Goal: Task Accomplishment & Management: Use online tool/utility

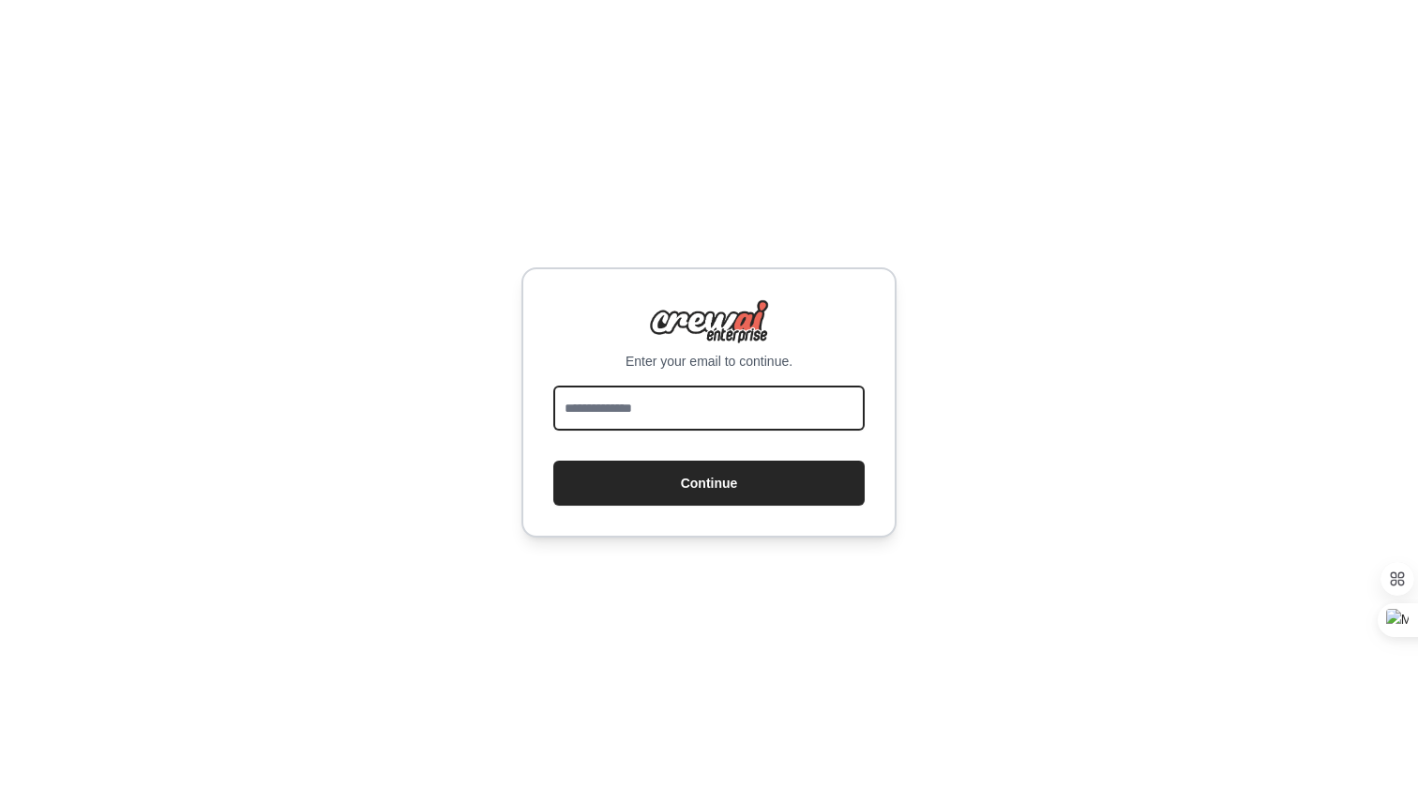
click at [771, 415] on input "email" at bounding box center [708, 407] width 311 height 45
type input "**********"
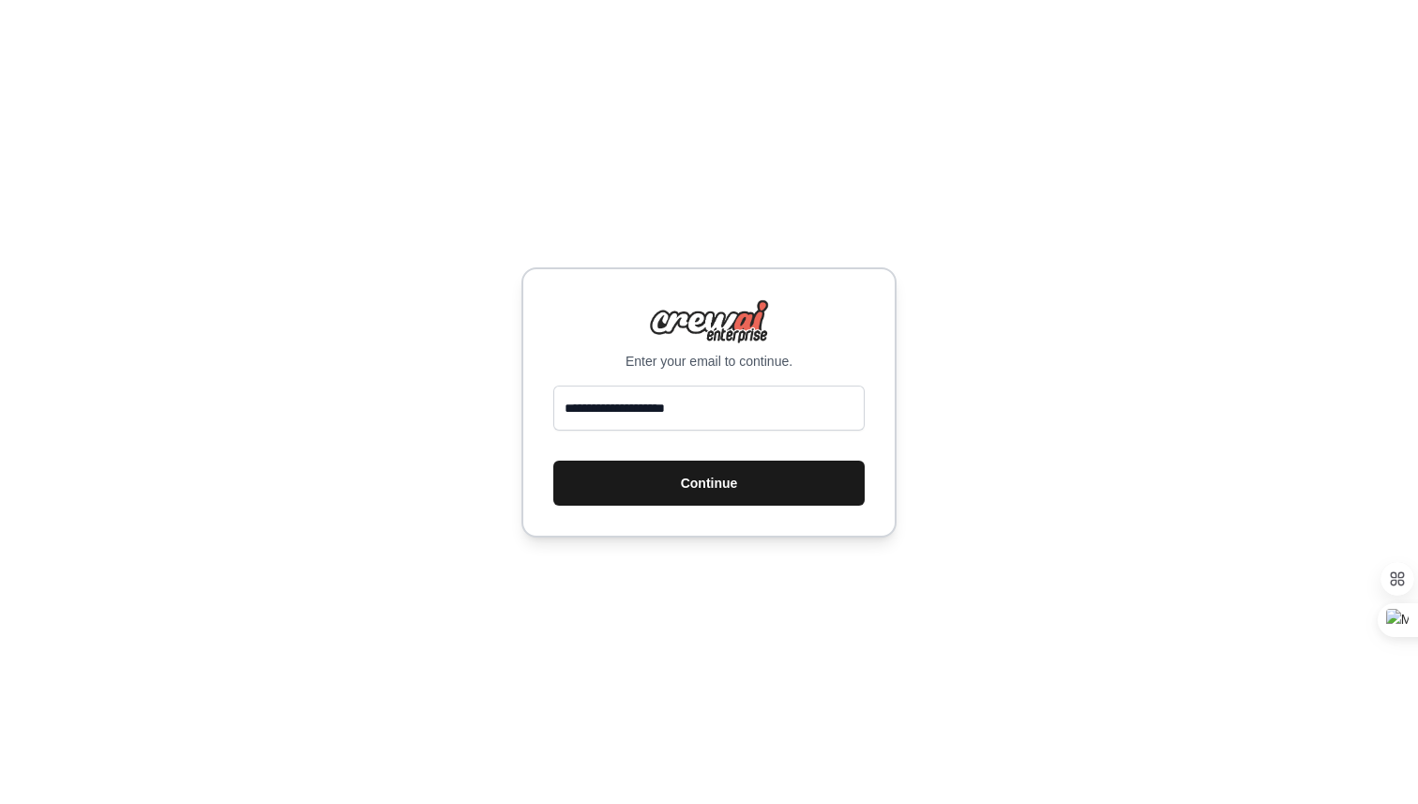
click at [753, 487] on button "Continue" at bounding box center [708, 483] width 311 height 45
click at [724, 477] on button "Continue" at bounding box center [708, 483] width 311 height 45
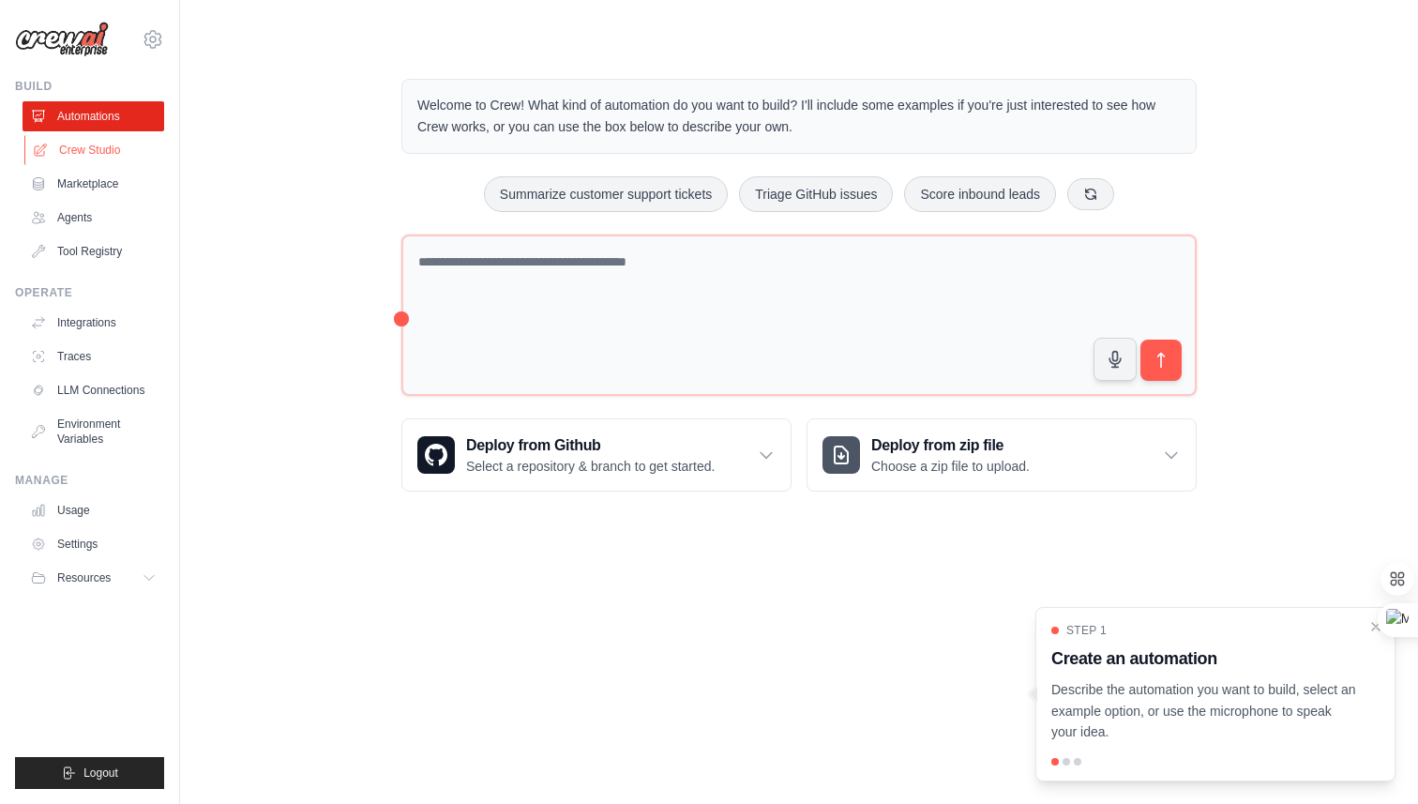
click at [117, 150] on link "Crew Studio" at bounding box center [95, 150] width 142 height 30
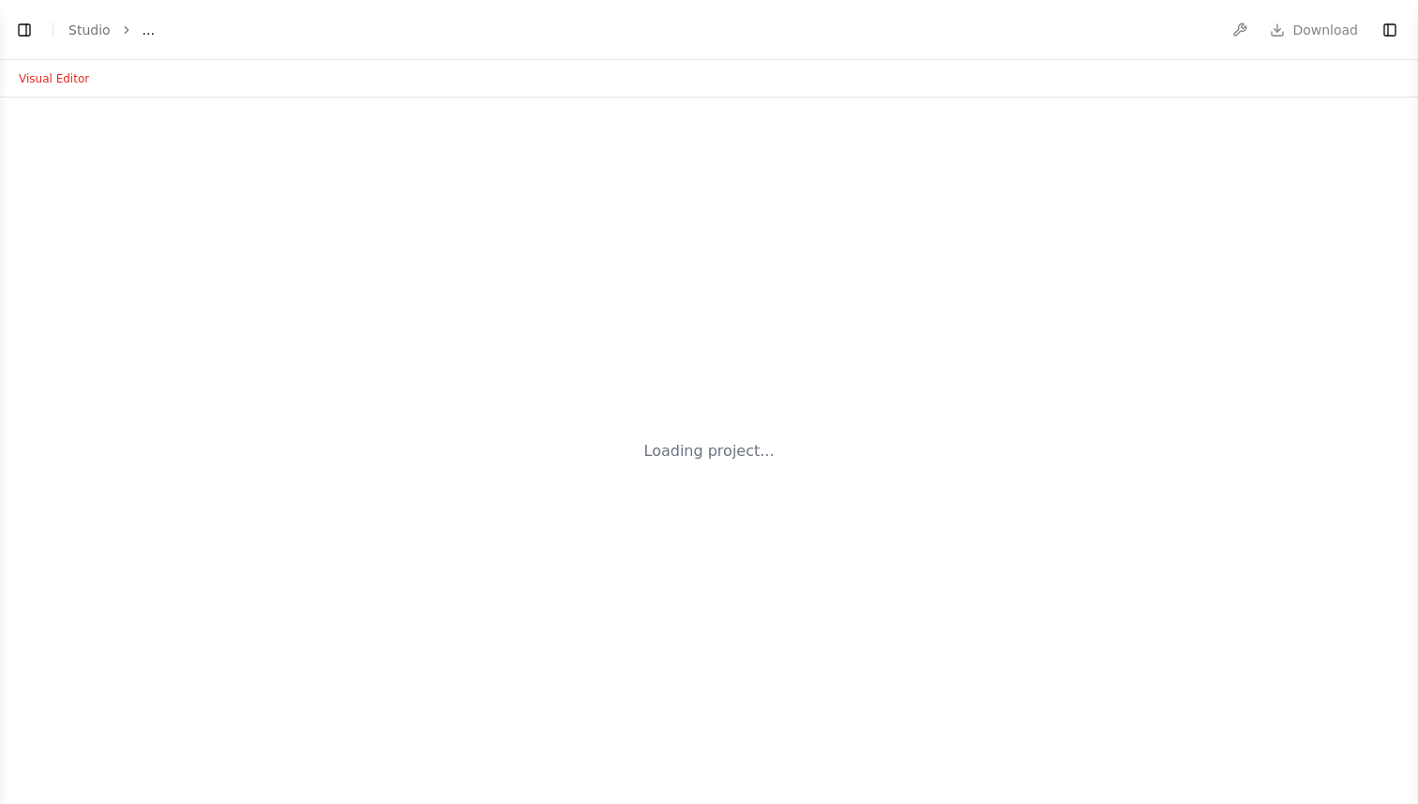
select select "****"
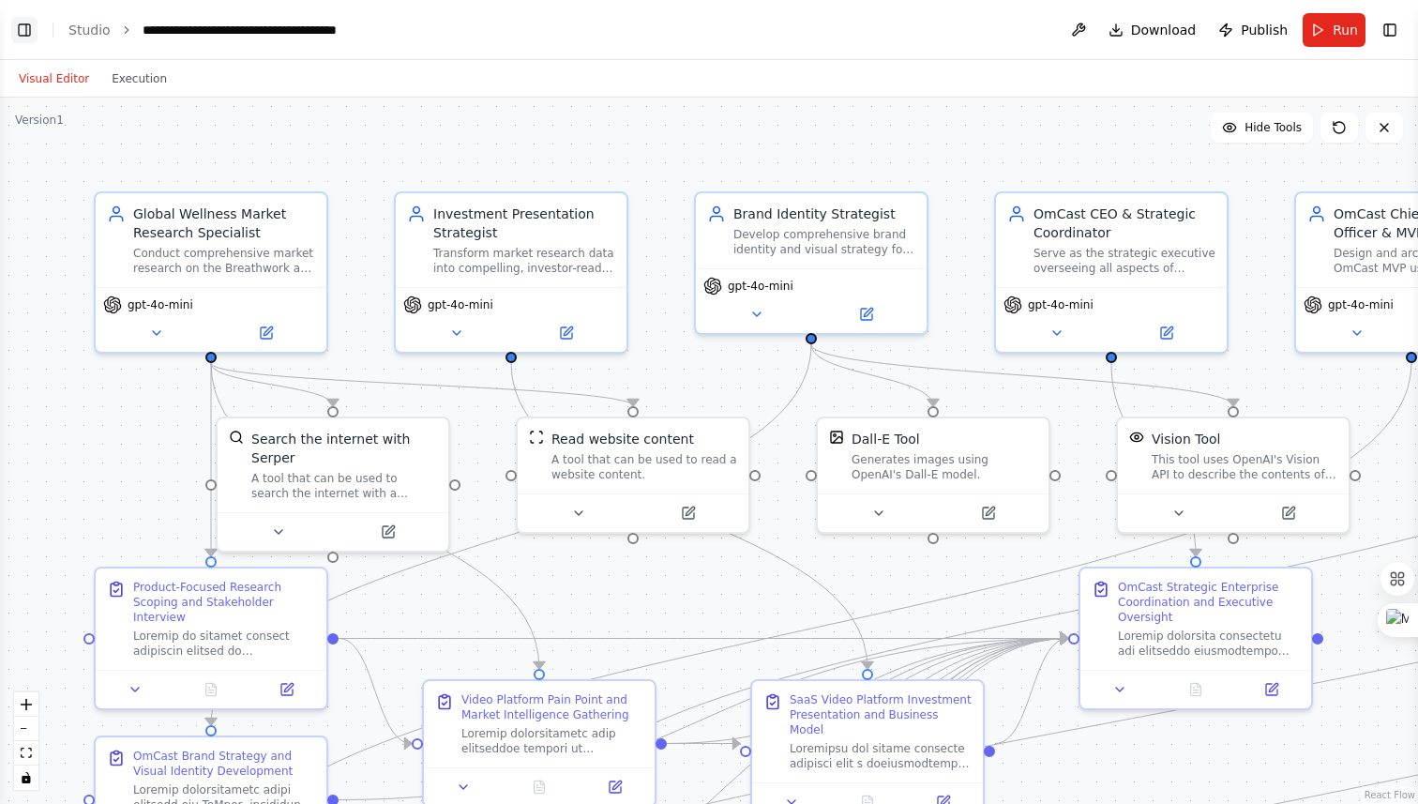
click at [19, 26] on button "Toggle Left Sidebar" at bounding box center [24, 30] width 26 height 26
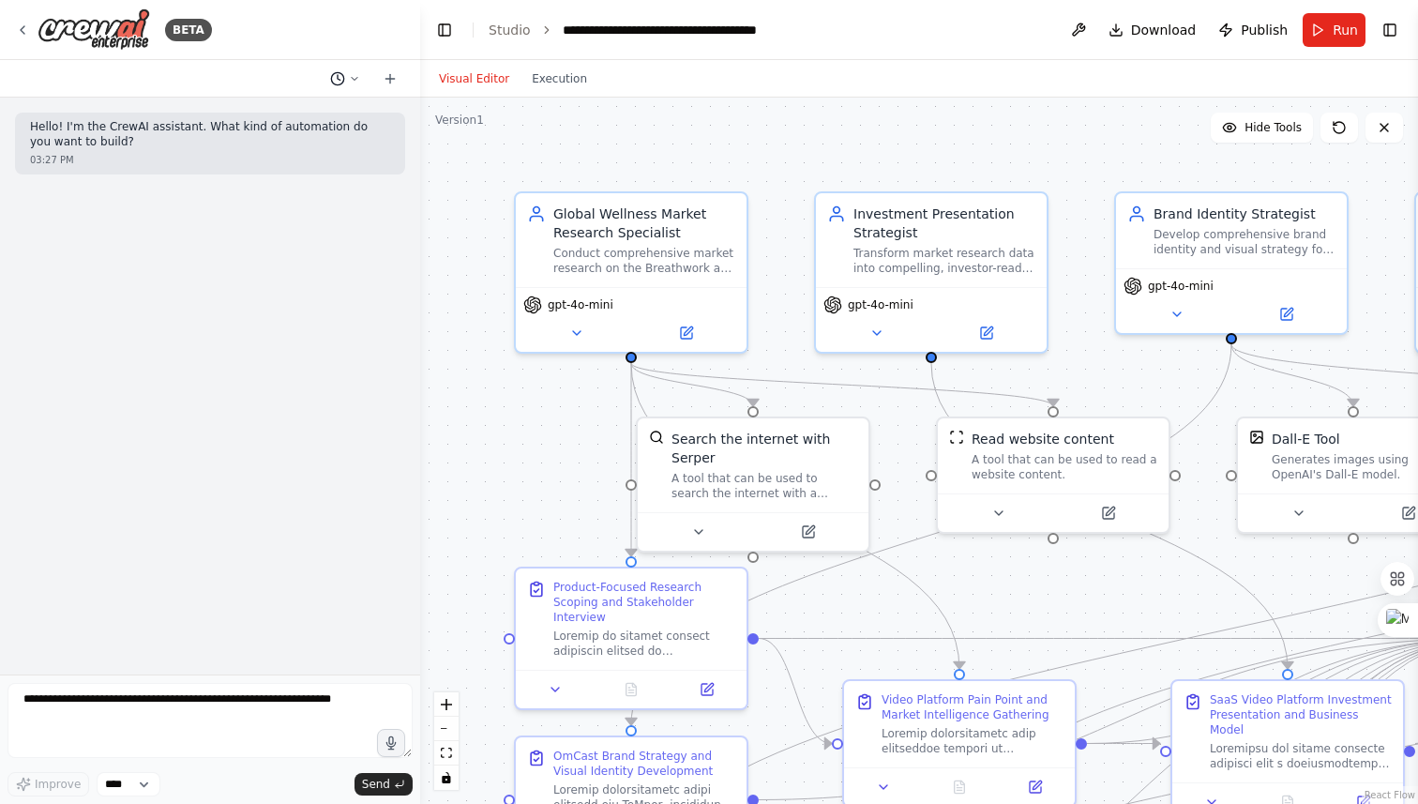
click at [332, 75] on circle at bounding box center [337, 78] width 12 height 12
click at [333, 118] on span "Yesterday 03:27 PM" at bounding box center [372, 117] width 79 height 15
click at [351, 77] on icon at bounding box center [354, 78] width 11 height 11
click at [353, 117] on span "Yesterday 03:27 PM" at bounding box center [372, 117] width 79 height 15
click at [353, 117] on div "Hello! I'm the CrewAI assistant. What kind of automation do you want to build? …" at bounding box center [210, 144] width 390 height 62
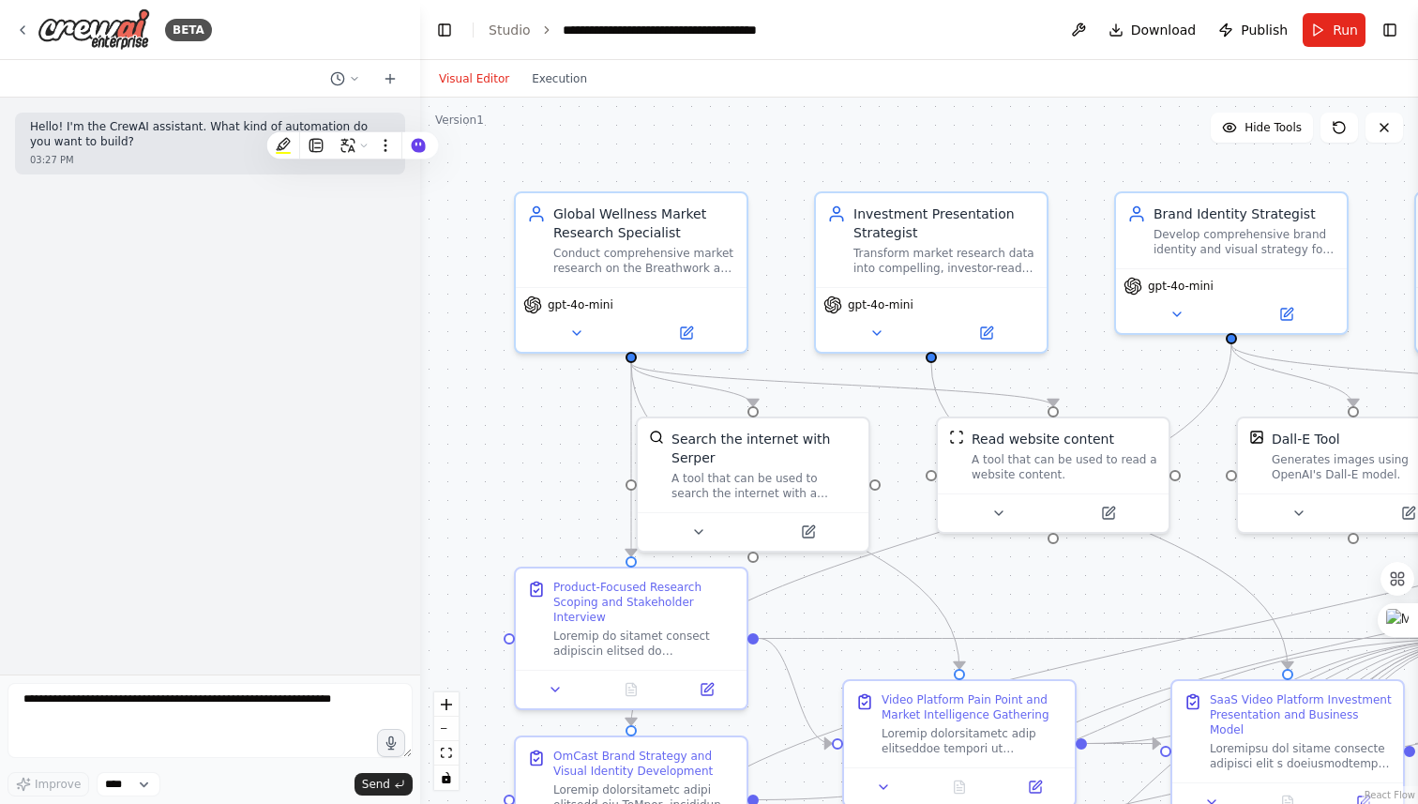
click at [337, 245] on div "Hello! I'm the CrewAI assistant. What kind of automation do you want to build? …" at bounding box center [210, 386] width 420 height 577
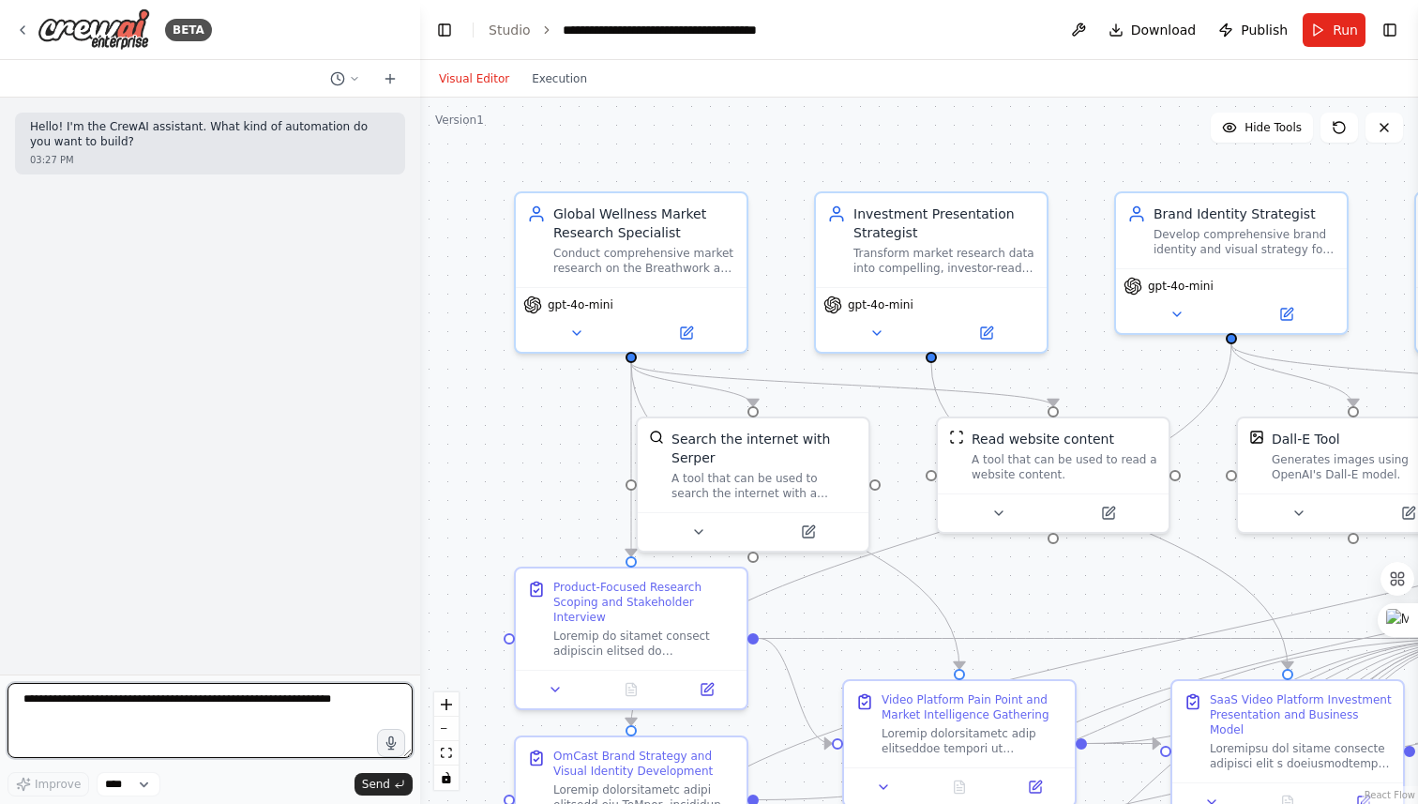
click at [245, 704] on textarea at bounding box center [210, 720] width 405 height 75
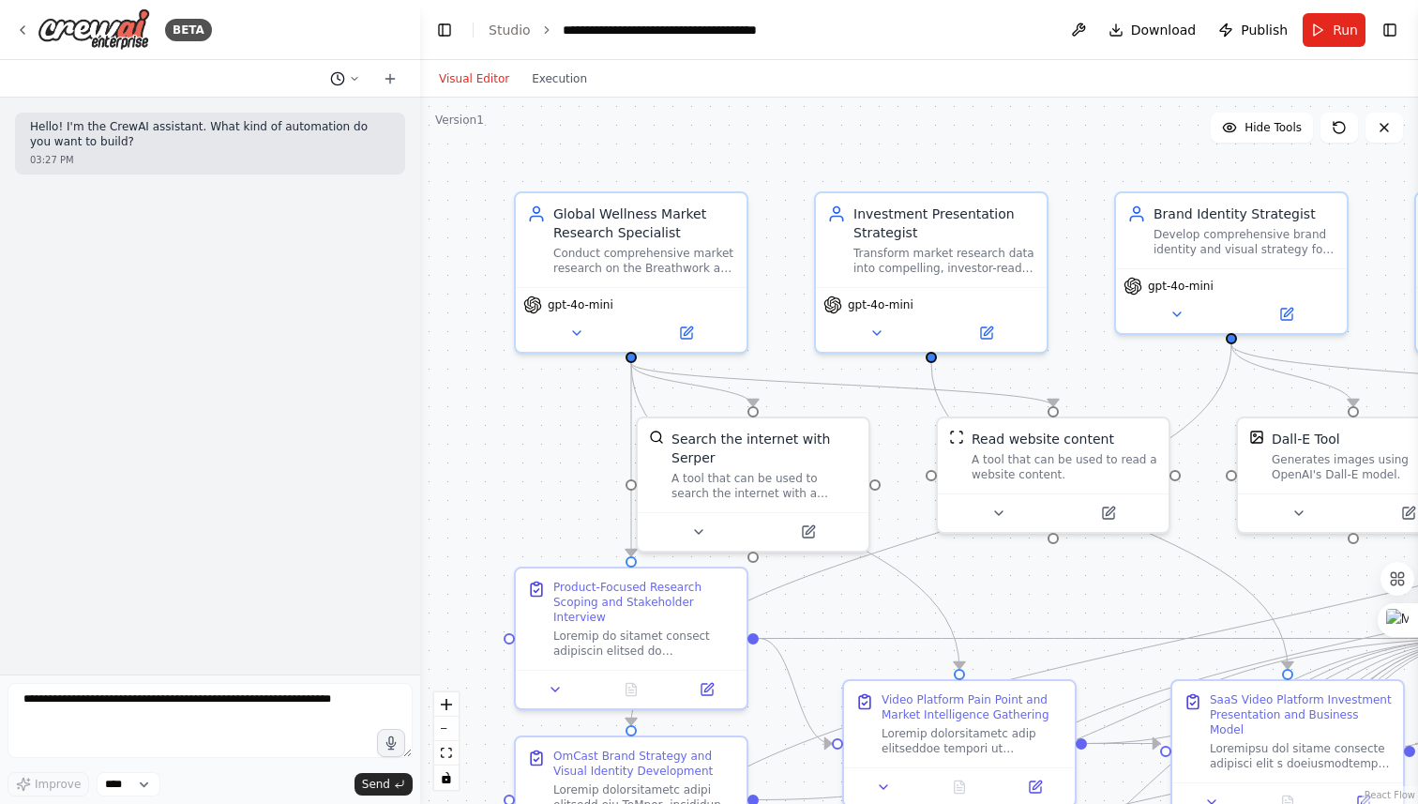
click at [354, 80] on icon at bounding box center [354, 78] width 11 height 11
click at [366, 116] on span "Yesterday 03:27 PM" at bounding box center [372, 117] width 79 height 15
click at [351, 77] on icon at bounding box center [354, 78] width 11 height 11
click at [338, 180] on span "Yesterday 12:51 PM" at bounding box center [372, 177] width 79 height 15
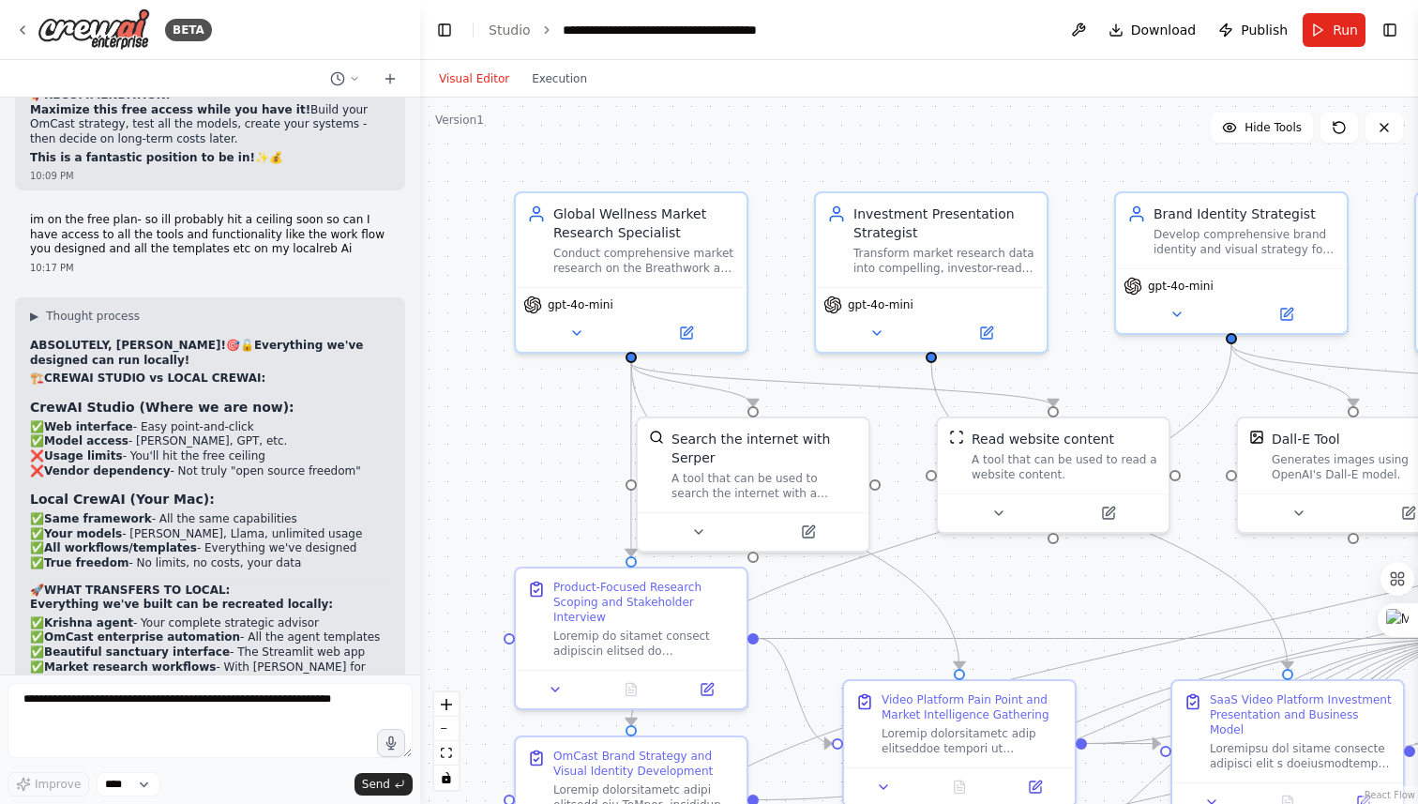
scroll to position [141361, 0]
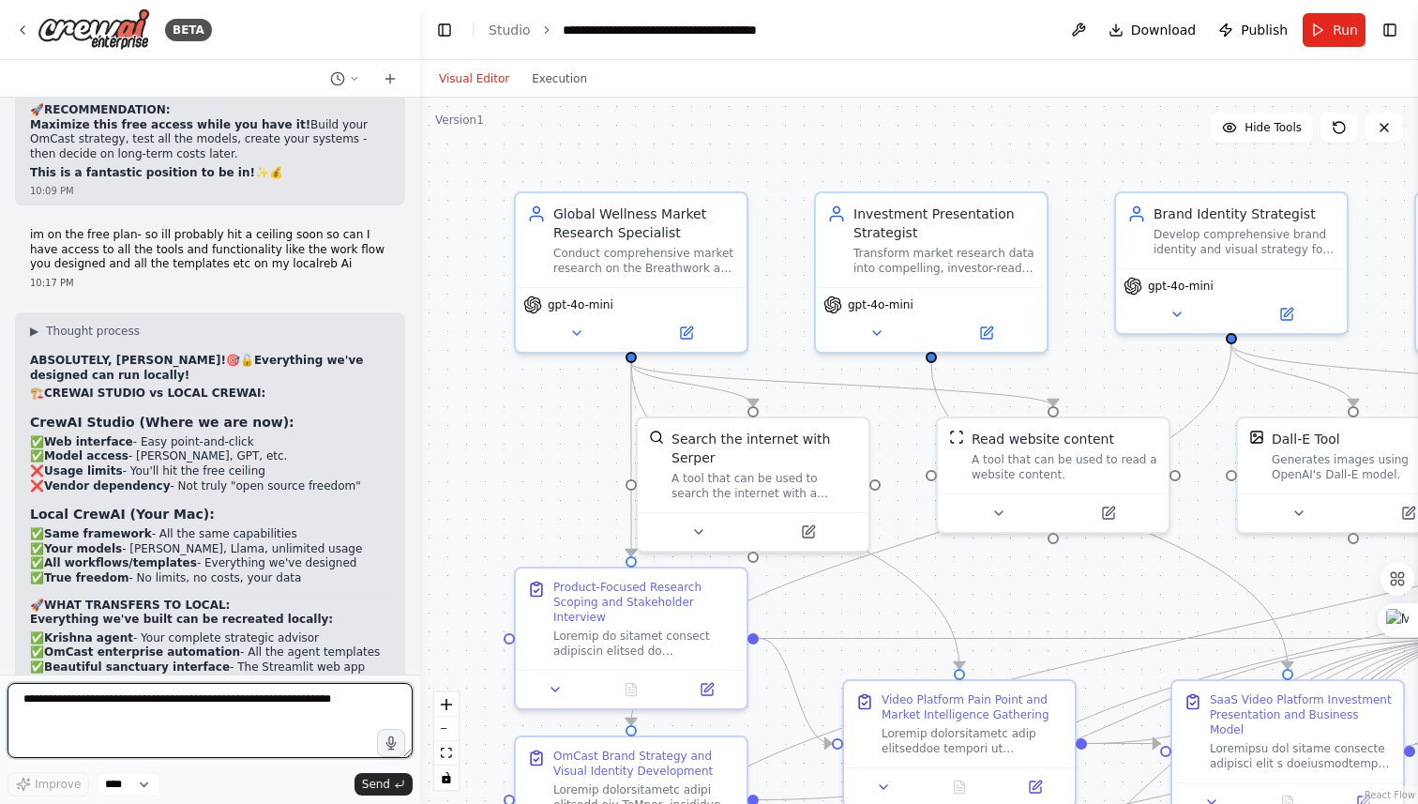
click at [174, 709] on textarea at bounding box center [210, 720] width 405 height 75
type textarea "**********"
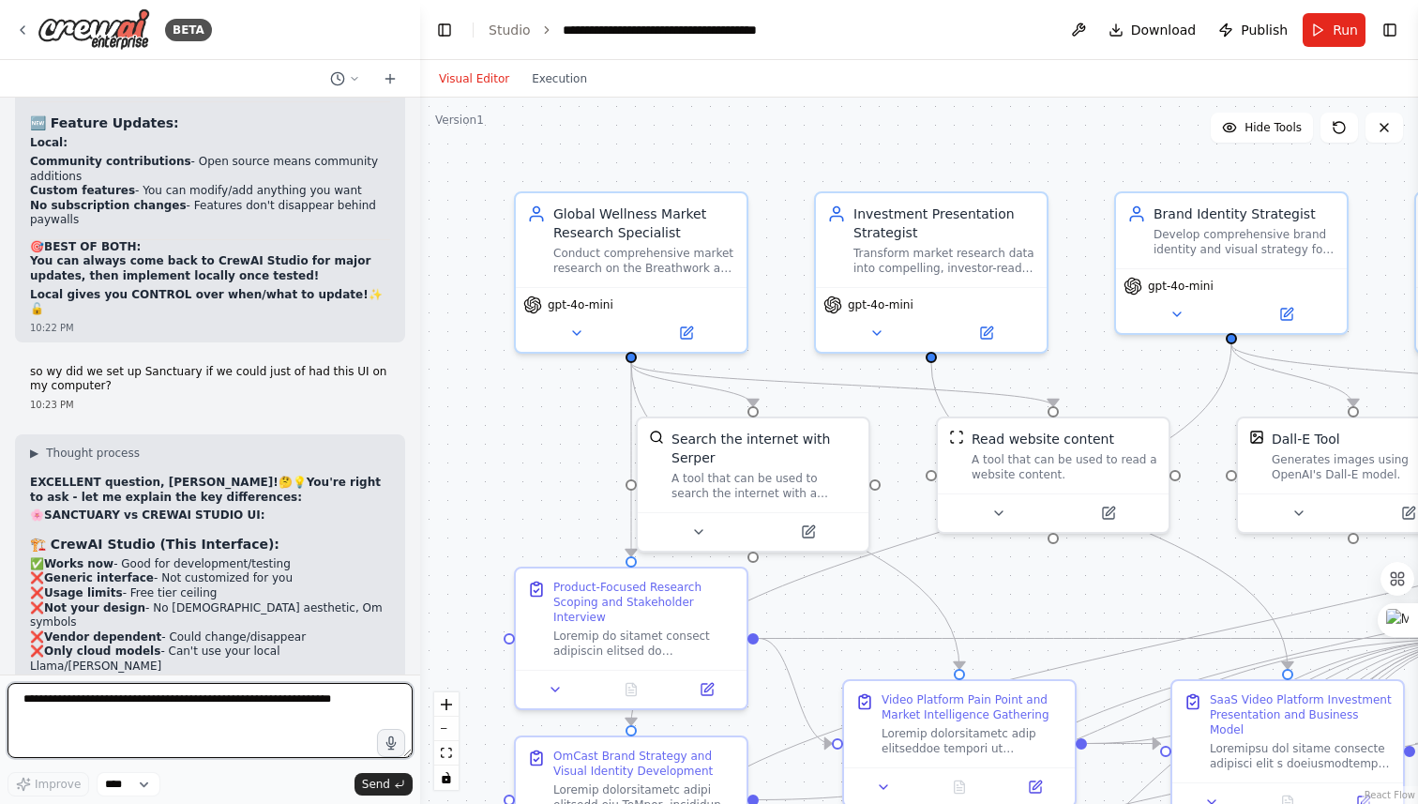
scroll to position [142776, 0]
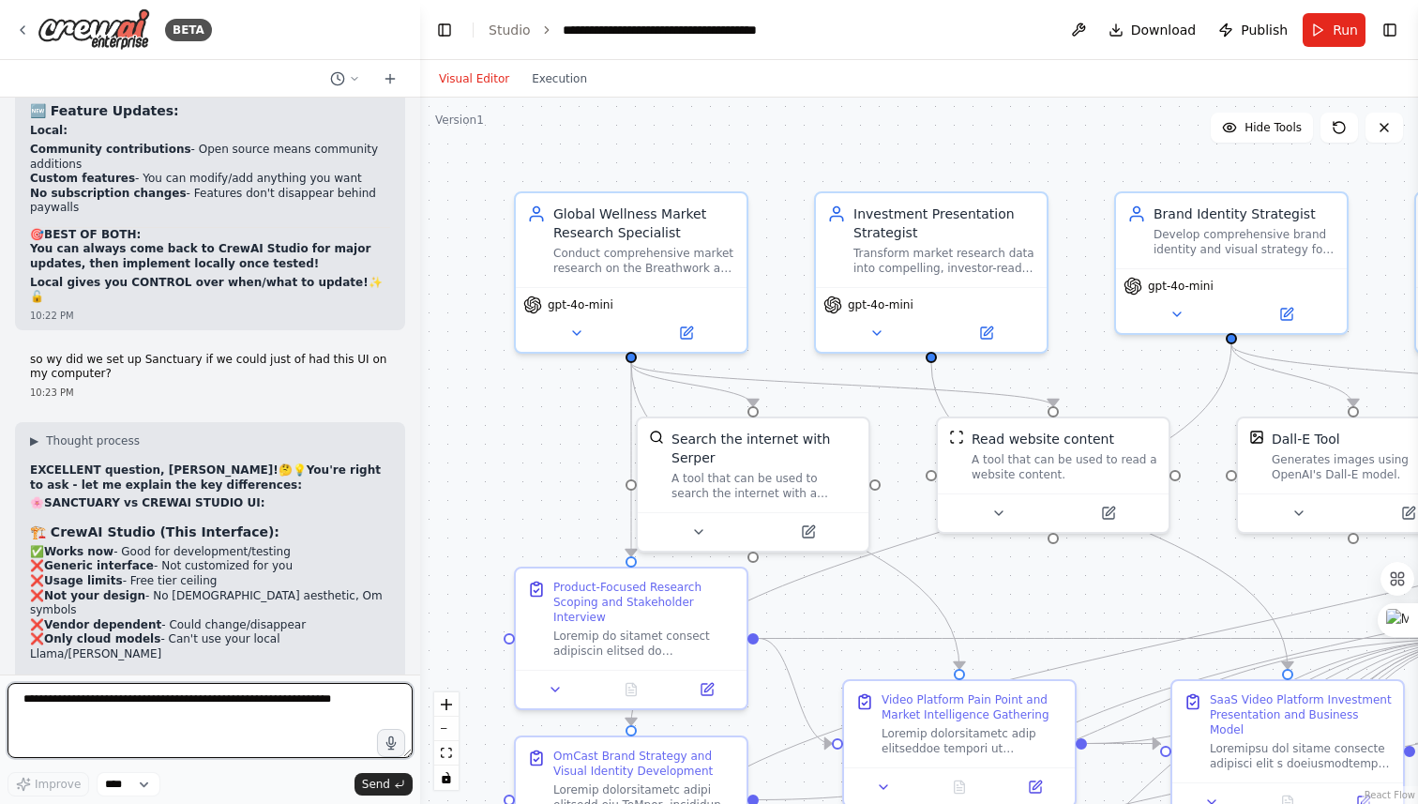
click at [141, 697] on textarea at bounding box center [210, 720] width 405 height 75
type textarea "**********"
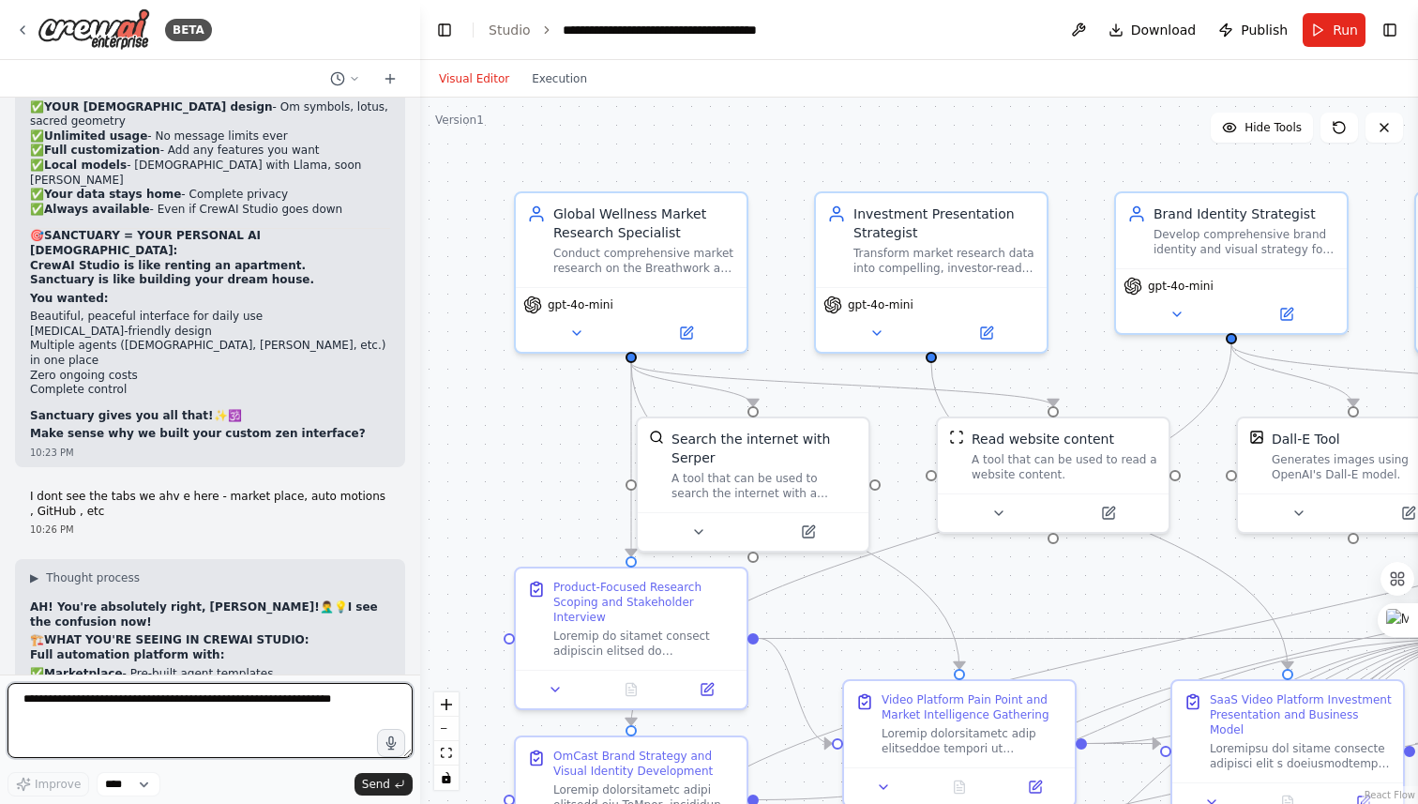
scroll to position [143373, 0]
click at [107, 705] on textarea at bounding box center [210, 720] width 405 height 75
type textarea "***"
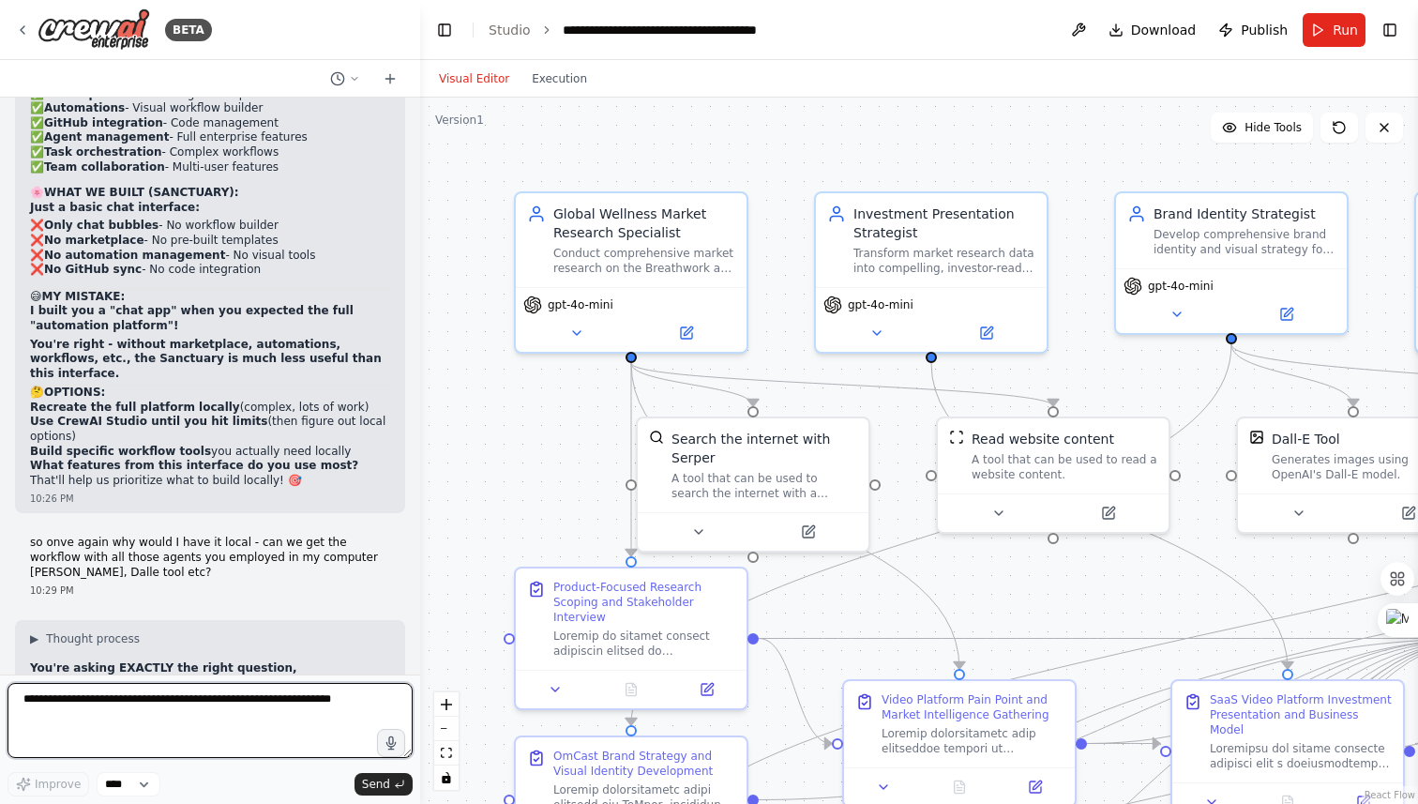
scroll to position [143971, 0]
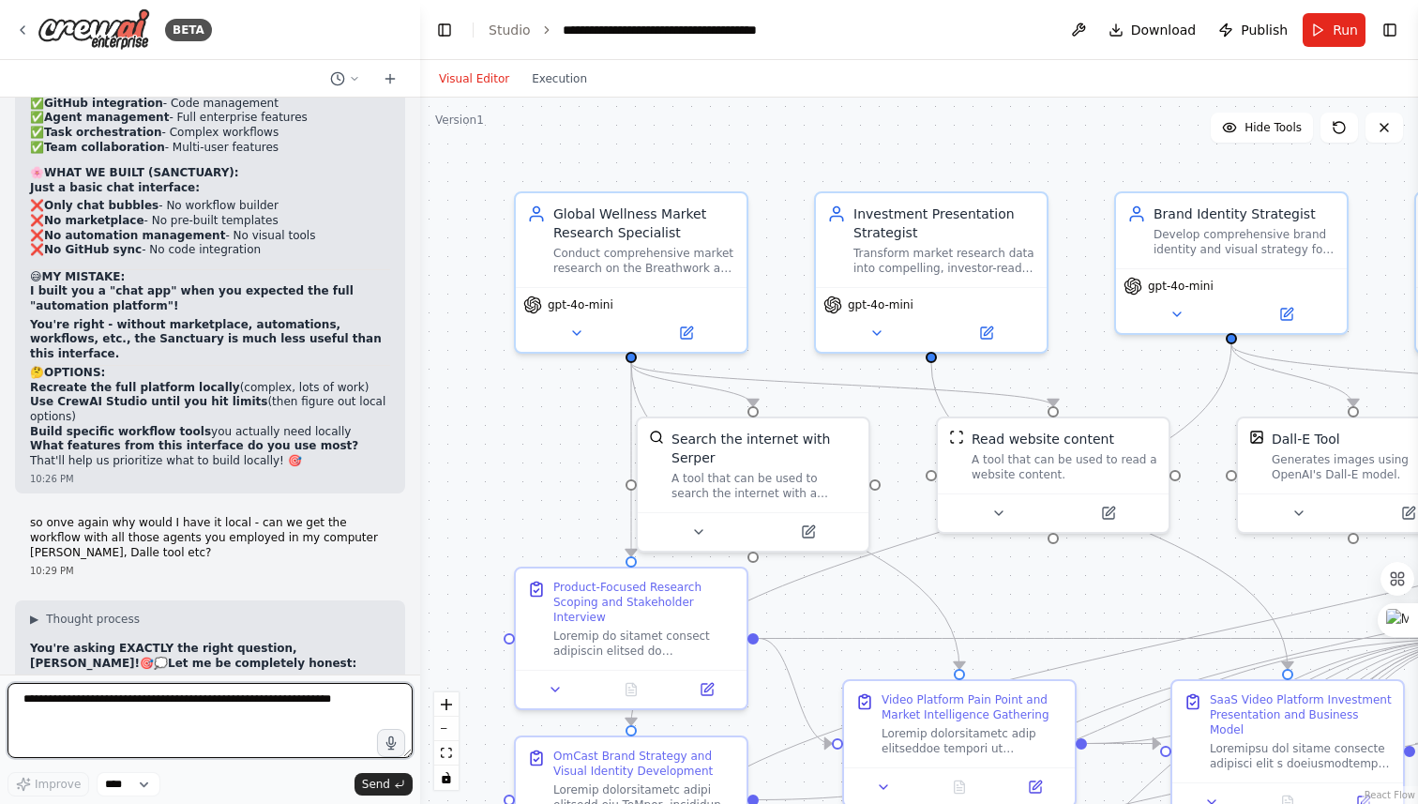
click at [159, 705] on textarea at bounding box center [210, 720] width 405 height 75
type textarea "**********"
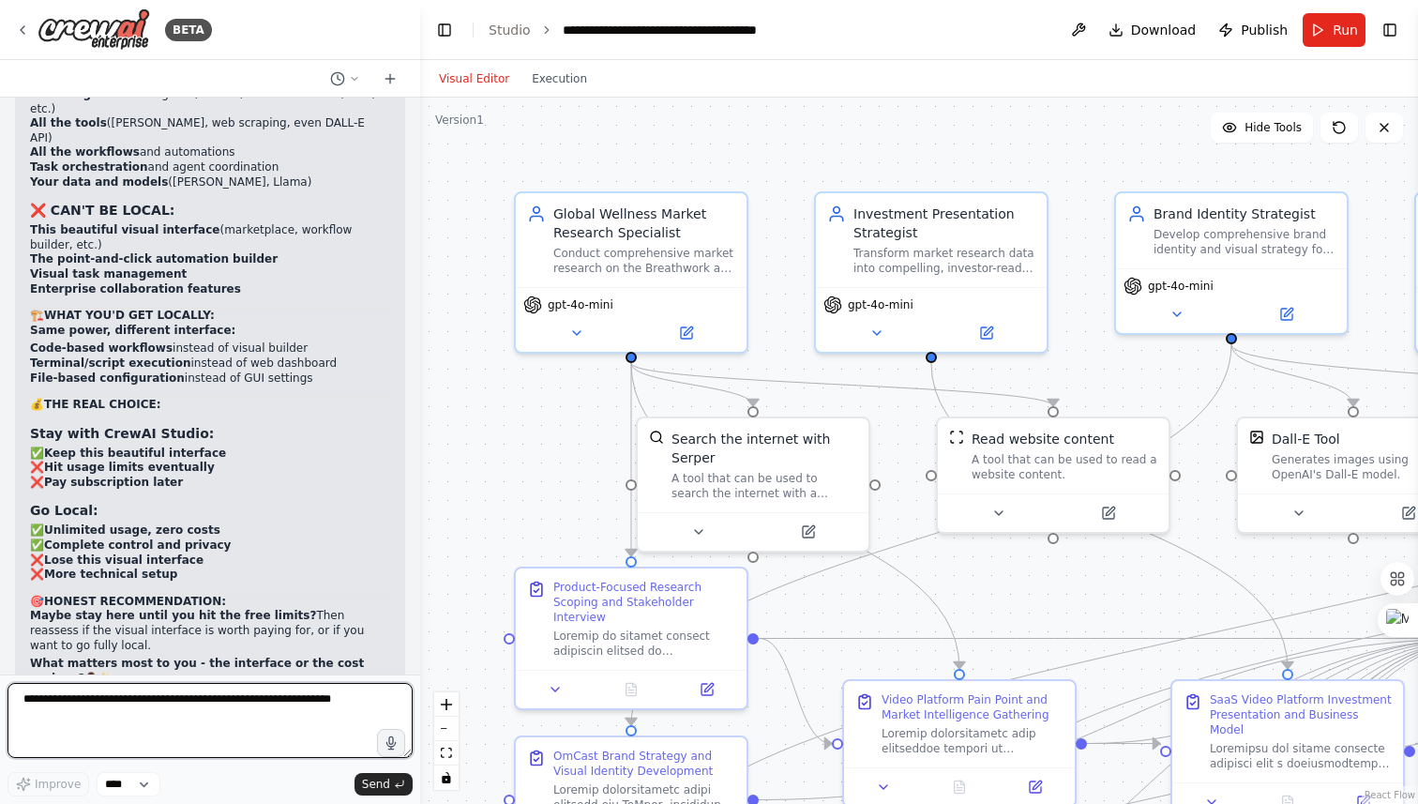
scroll to position [144622, 0]
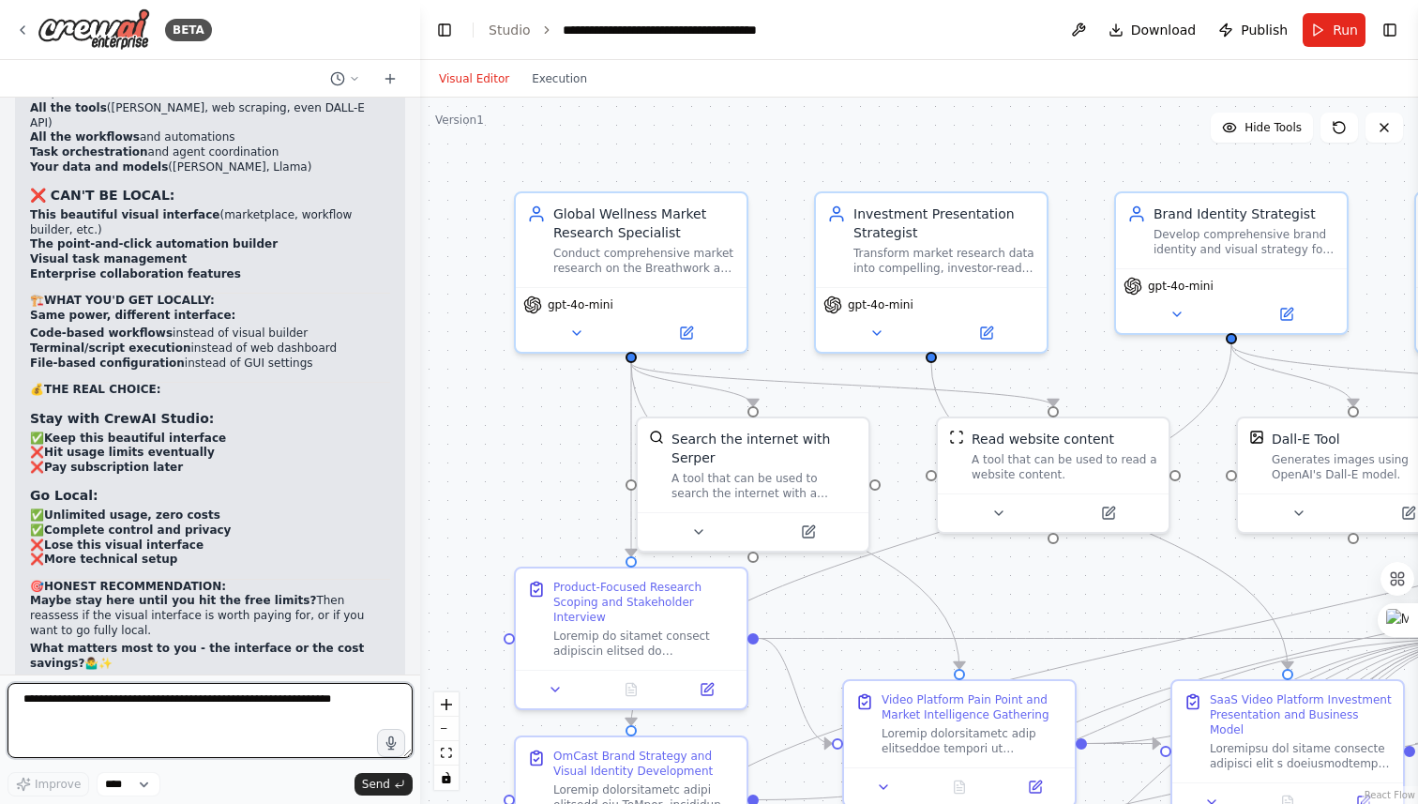
click at [68, 712] on textarea at bounding box center [210, 720] width 405 height 75
